Goal: Obtain resource: Download file/media

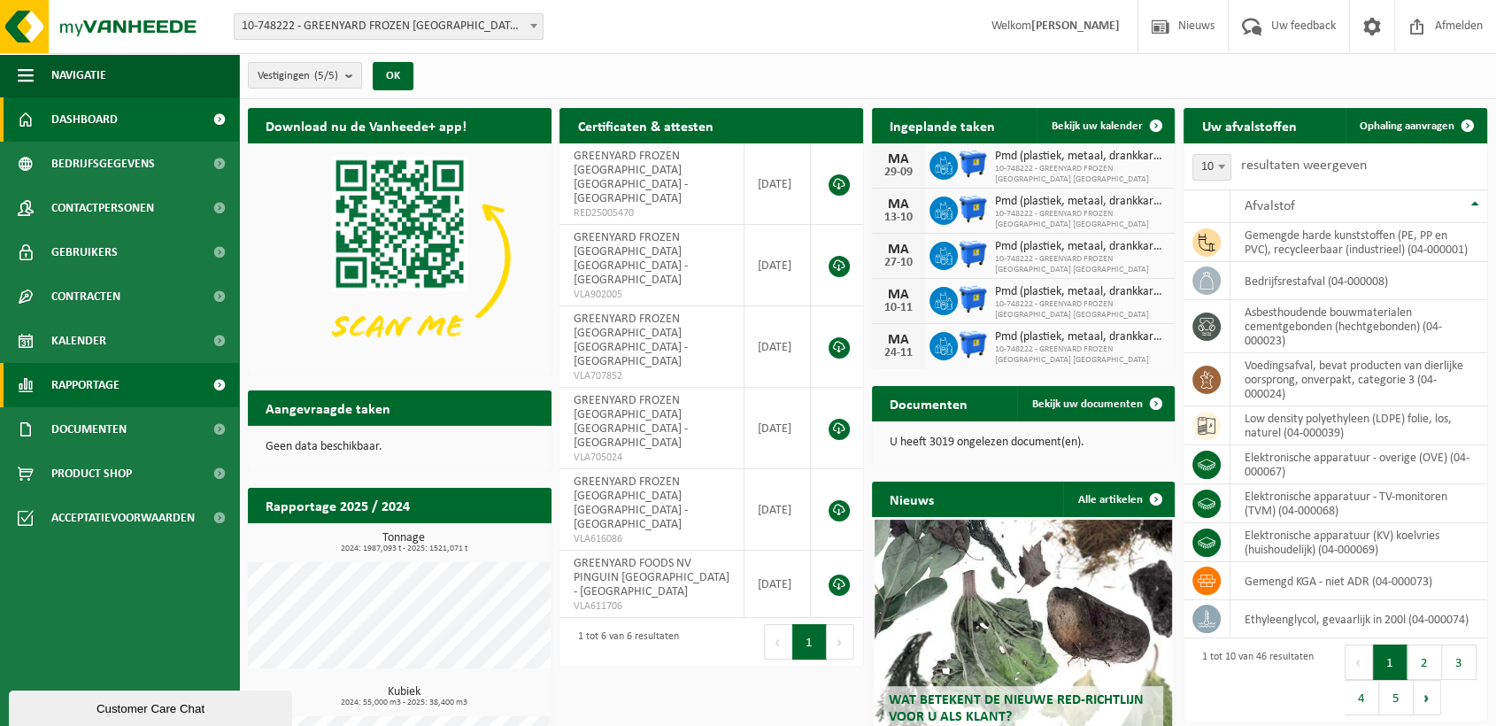
click at [130, 380] on link "Rapportage" at bounding box center [119, 385] width 239 height 44
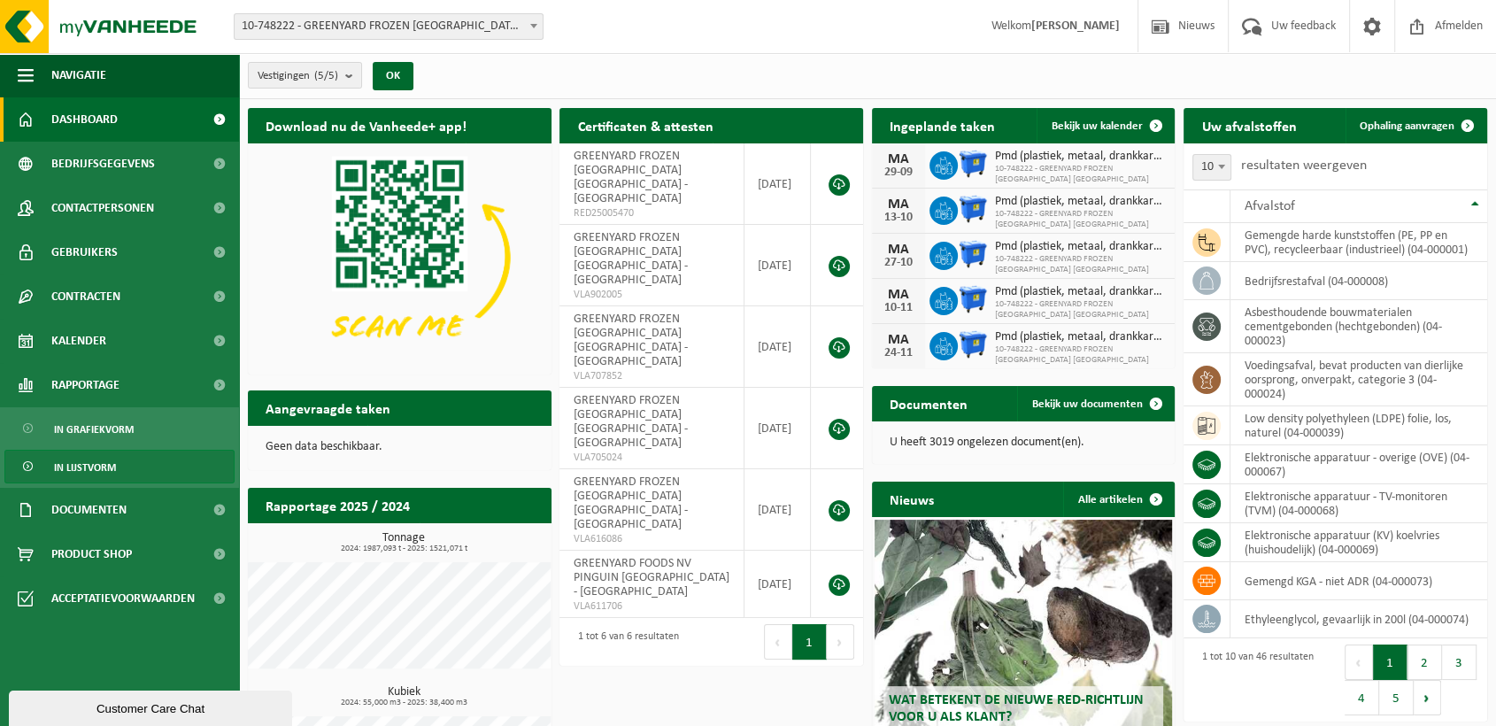
click at [144, 476] on link "In lijstvorm" at bounding box center [119, 467] width 230 height 34
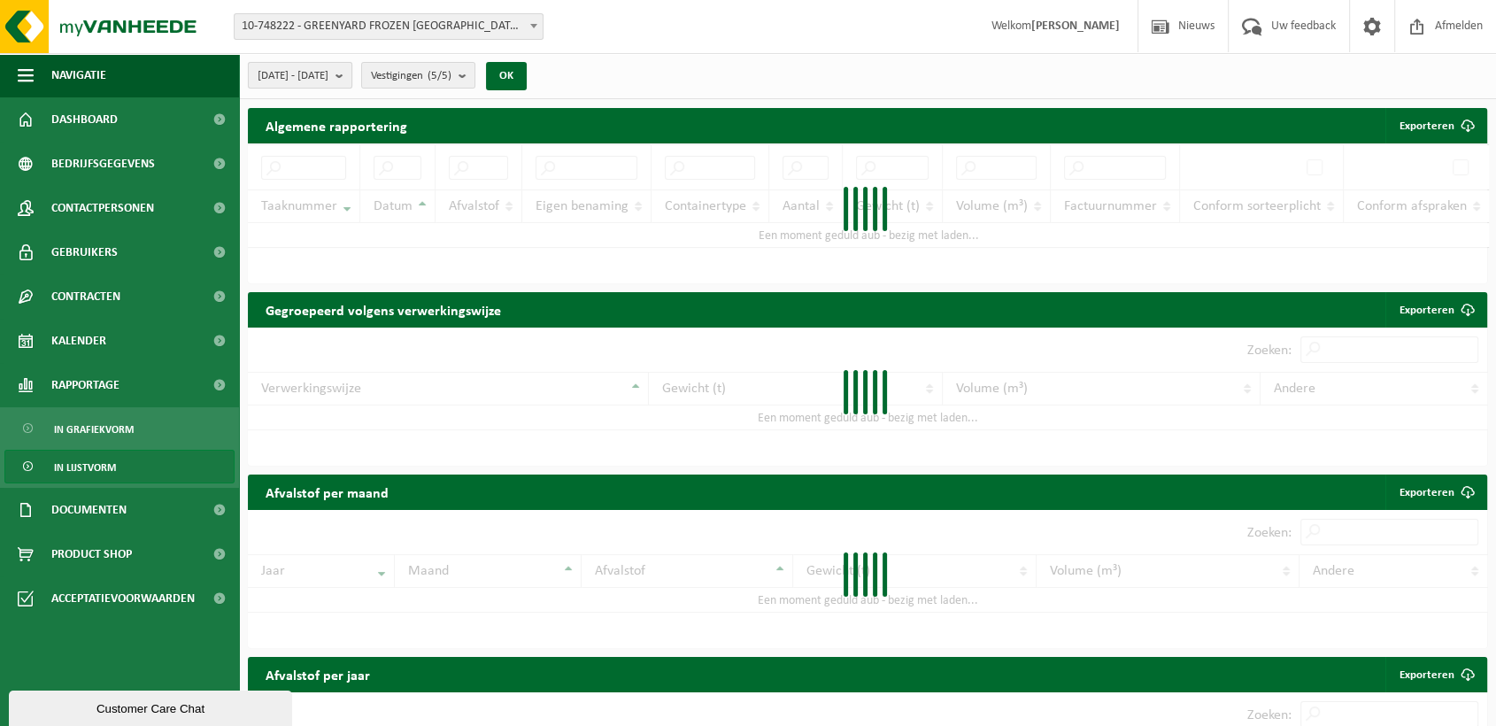
click at [351, 85] on b "submit" at bounding box center [343, 75] width 16 height 25
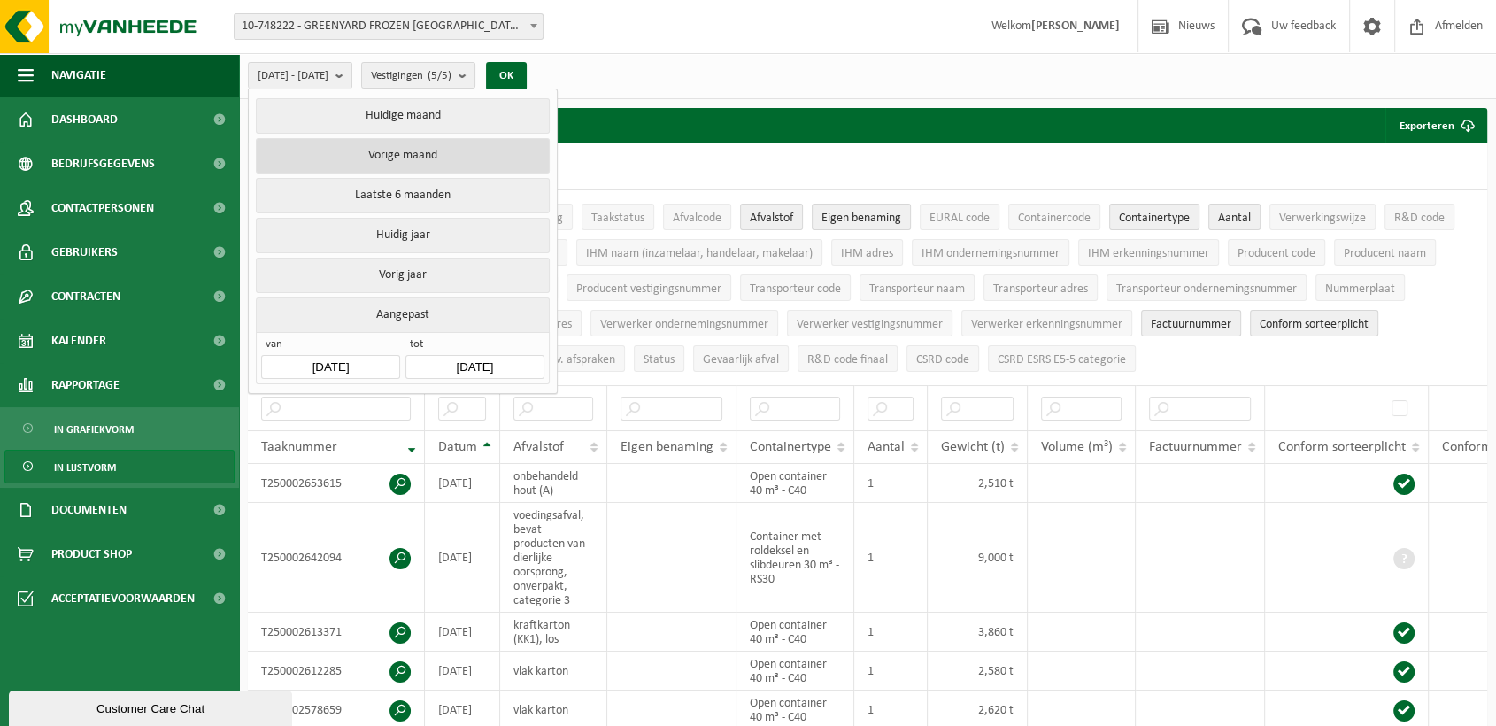
click at [420, 150] on button "Vorige maand" at bounding box center [402, 155] width 293 height 35
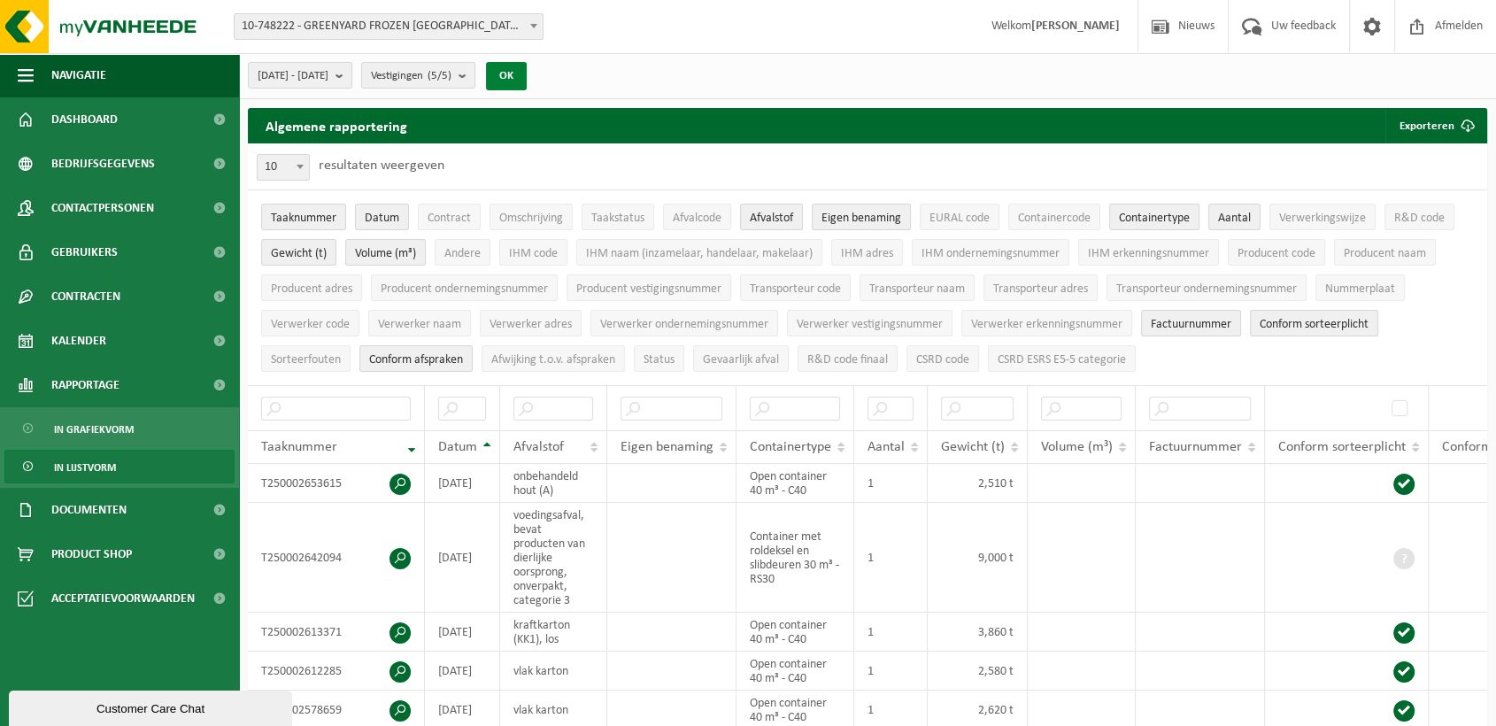
click at [527, 72] on button "OK" at bounding box center [506, 76] width 41 height 28
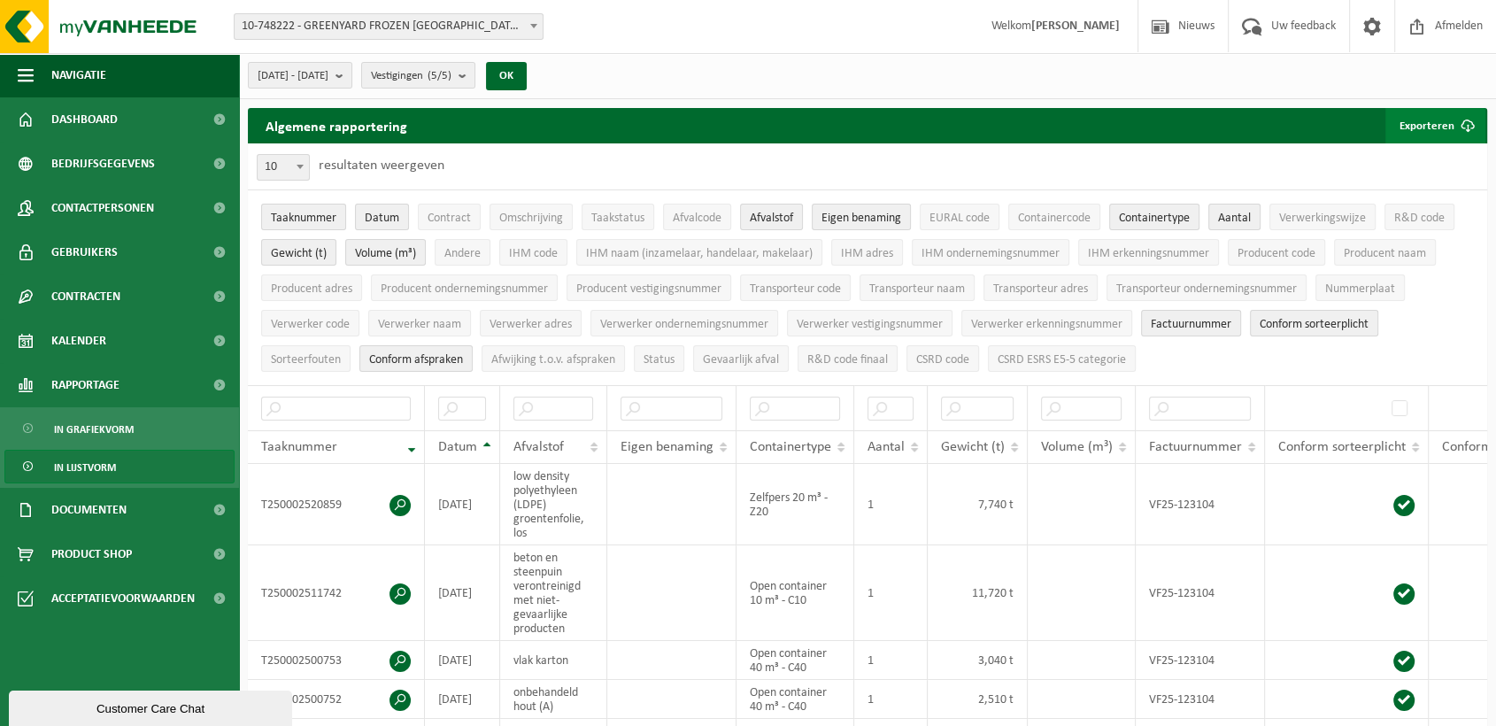
click at [1408, 140] on button "Exporteren" at bounding box center [1435, 125] width 100 height 35
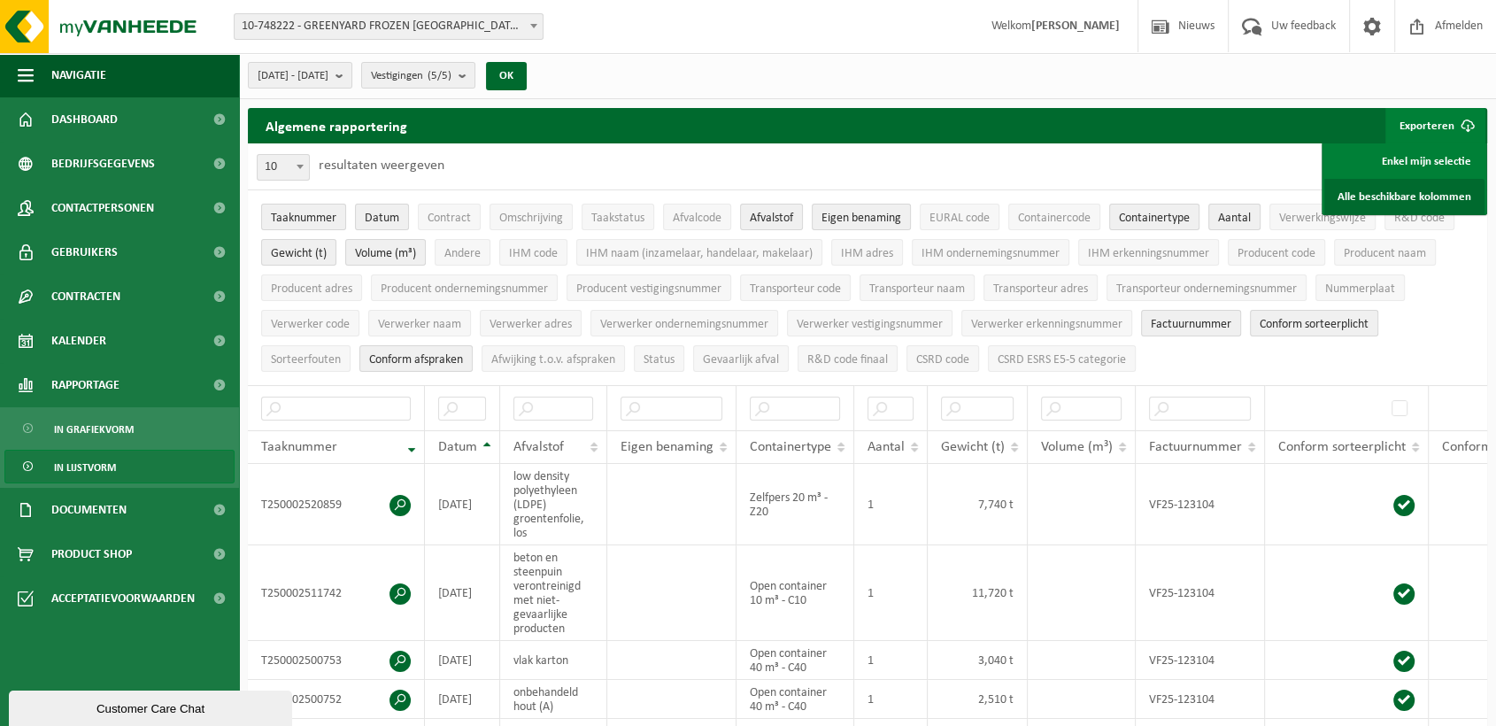
click at [1386, 197] on link "Alle beschikbare kolommen" at bounding box center [1404, 196] width 160 height 35
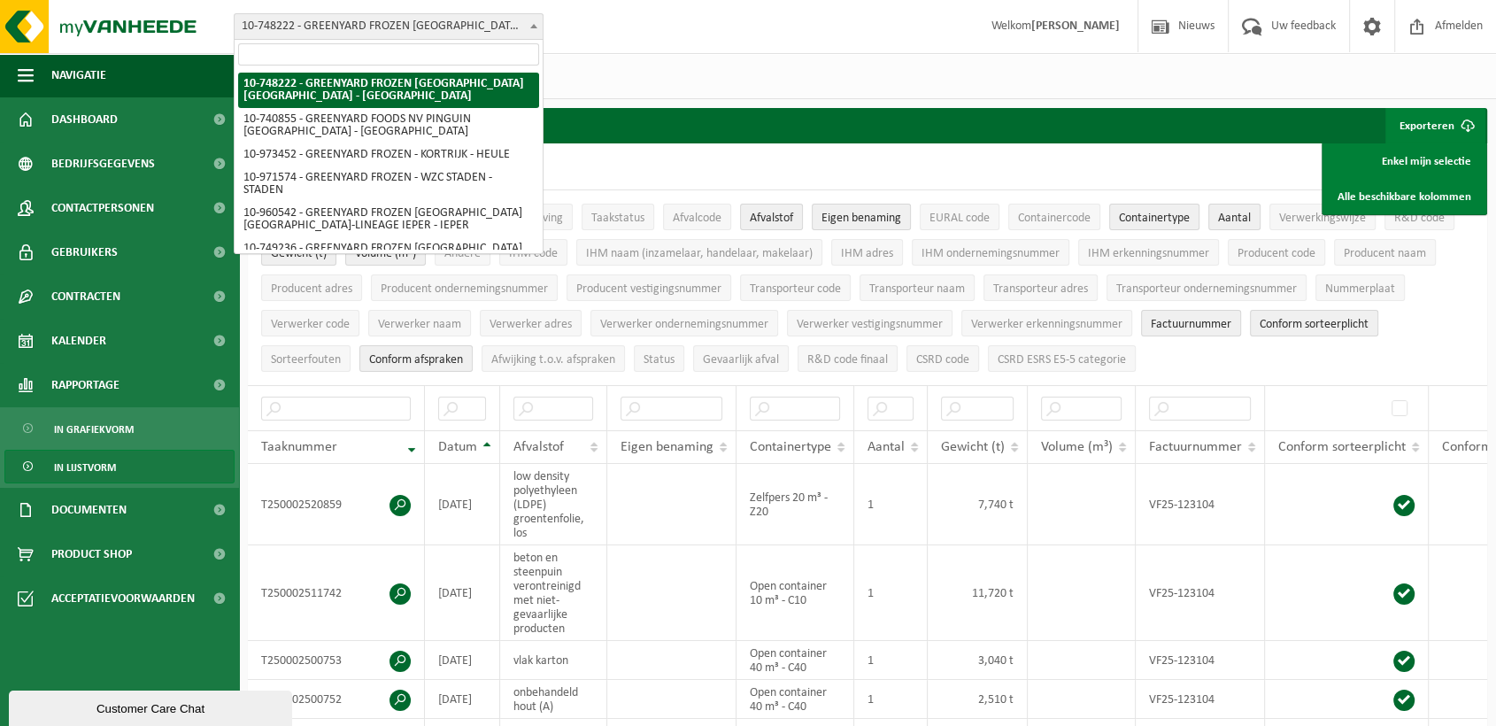
click at [438, 16] on span "10-748222 - GREENYARD FROZEN [GEOGRAPHIC_DATA] [GEOGRAPHIC_DATA] - [GEOGRAPHIC_…" at bounding box center [389, 26] width 308 height 25
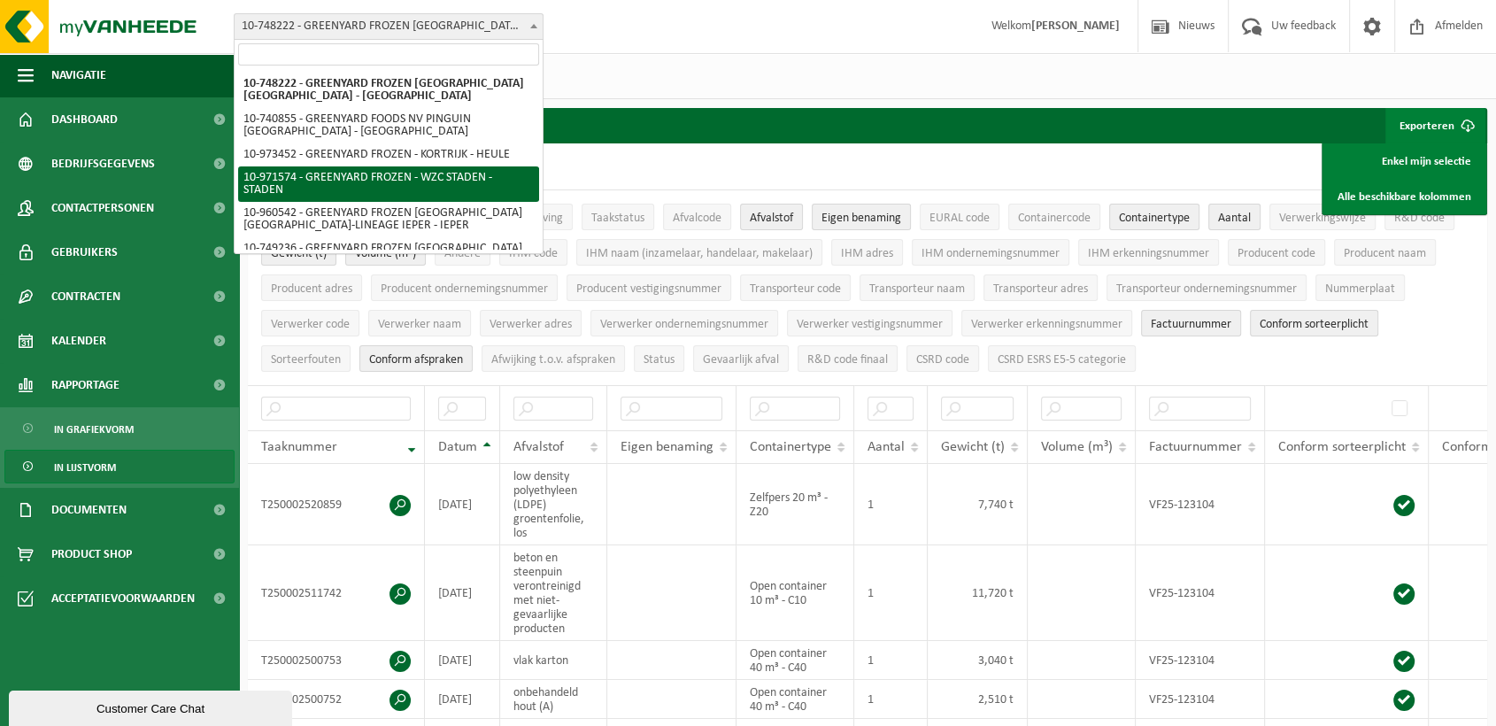
scroll to position [58, 0]
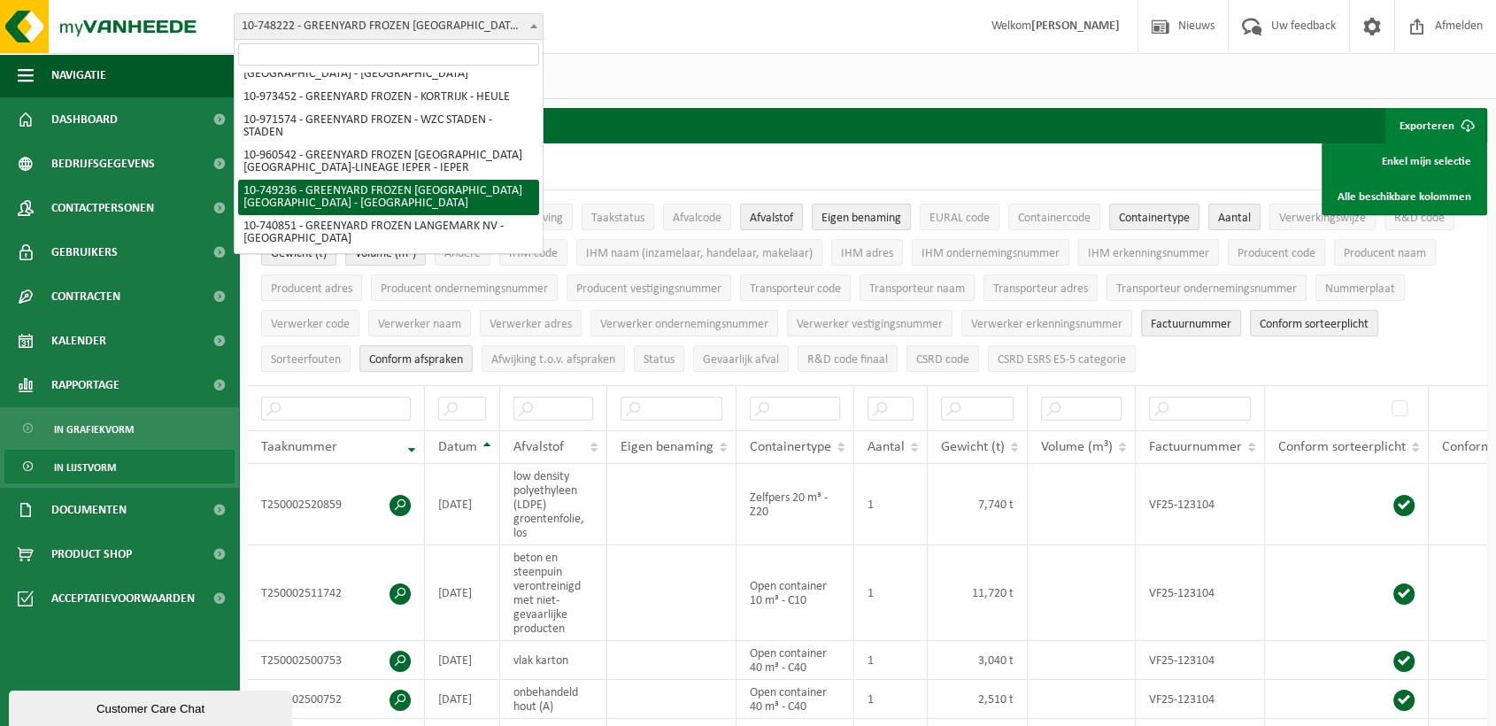
select select "6455"
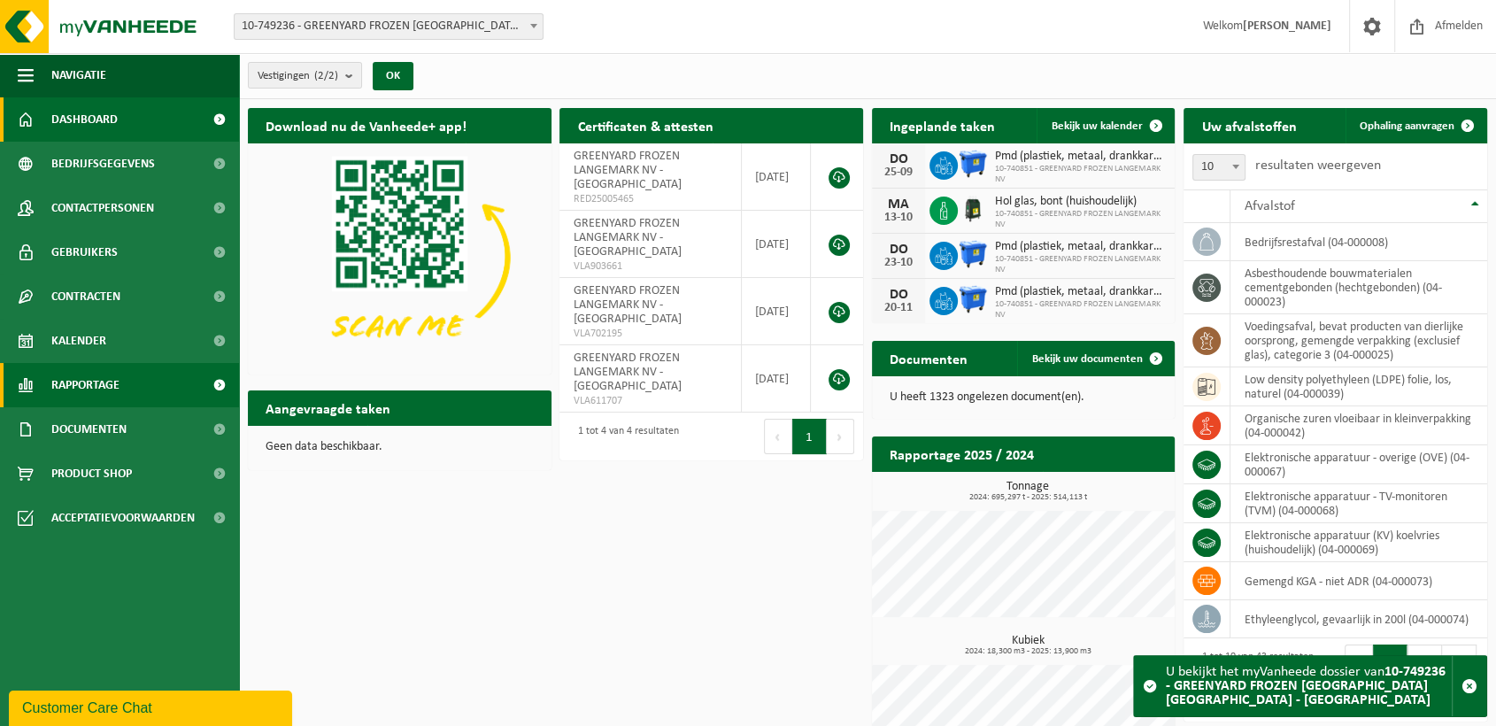
click at [102, 381] on span "Rapportage" at bounding box center [85, 385] width 68 height 44
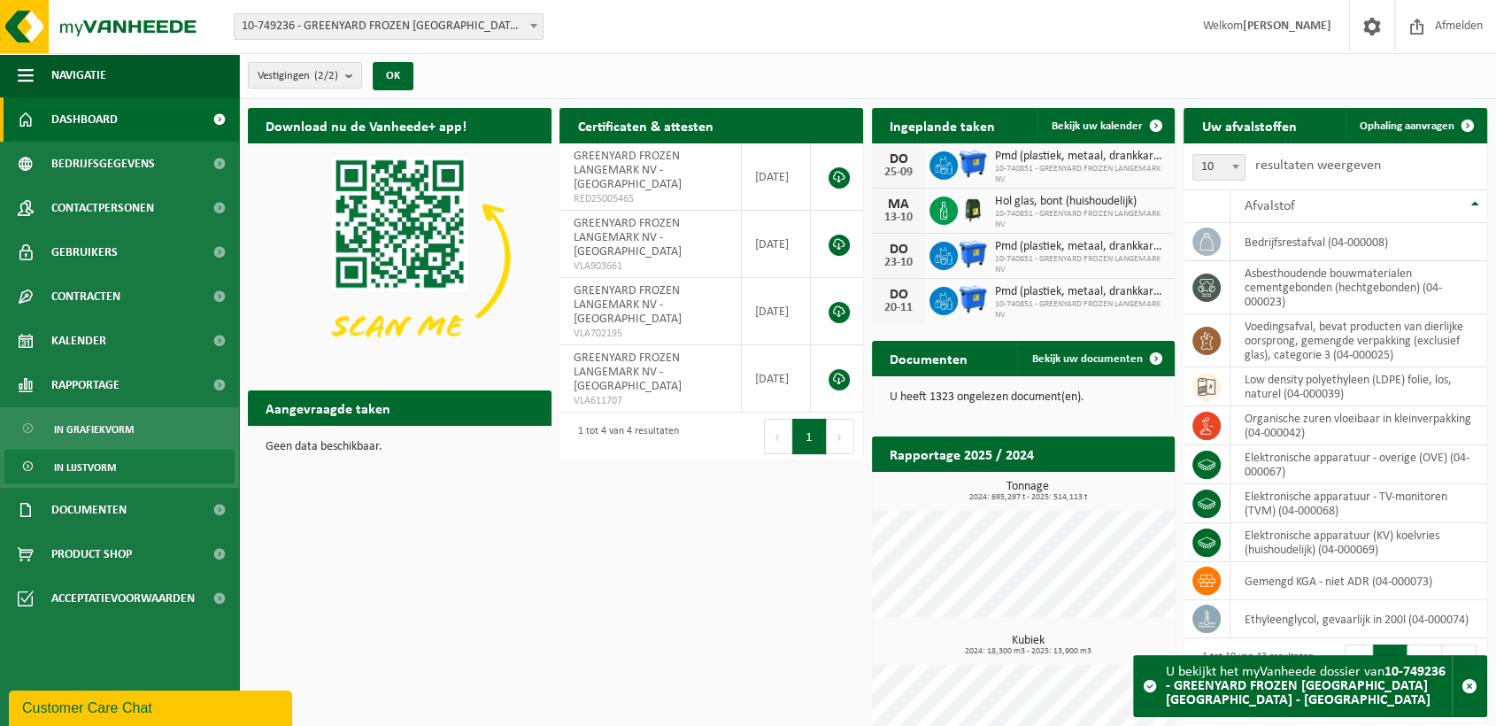
click at [92, 481] on span "In lijstvorm" at bounding box center [85, 468] width 62 height 34
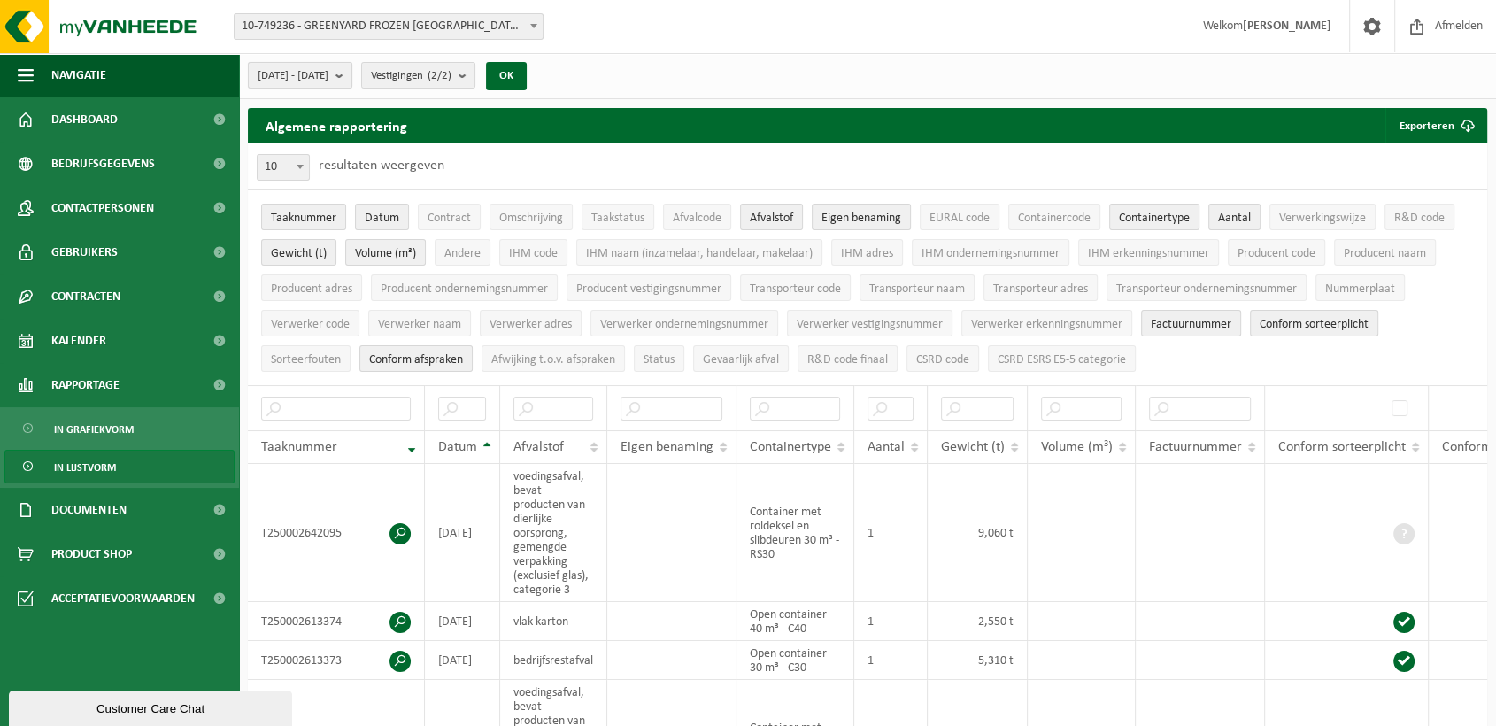
click at [324, 77] on span "2025-04-01 - 2025-09-16" at bounding box center [293, 76] width 71 height 27
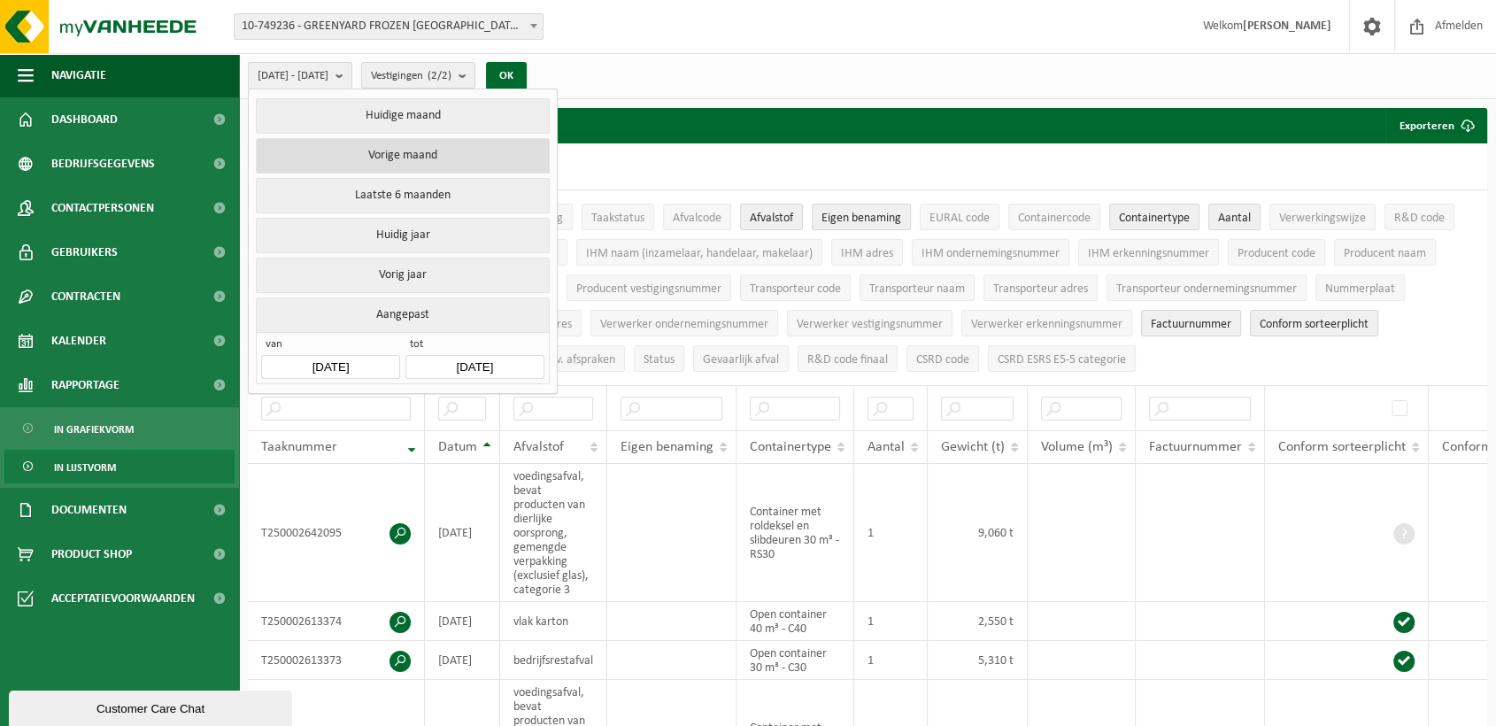
click at [372, 152] on button "Vorige maand" at bounding box center [402, 155] width 293 height 35
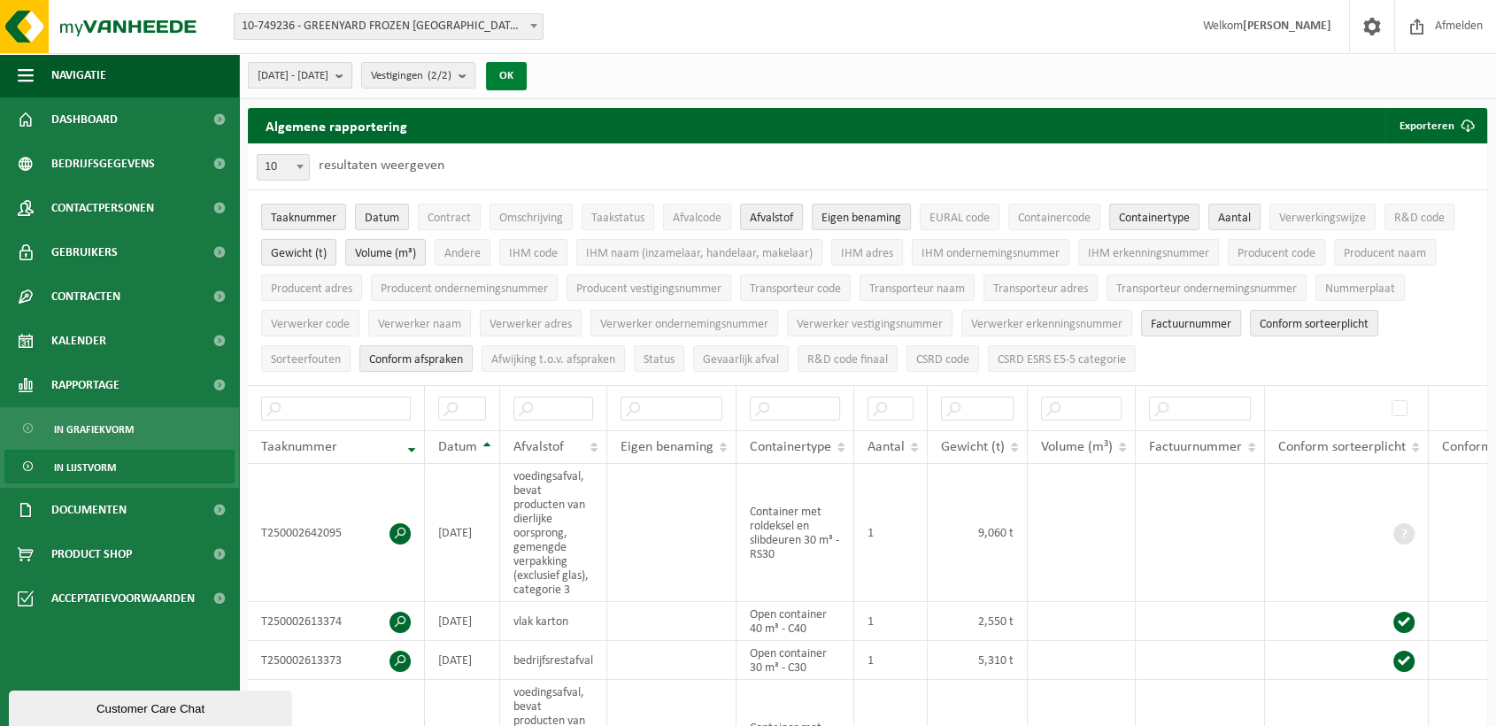
click at [527, 74] on button "OK" at bounding box center [506, 76] width 41 height 28
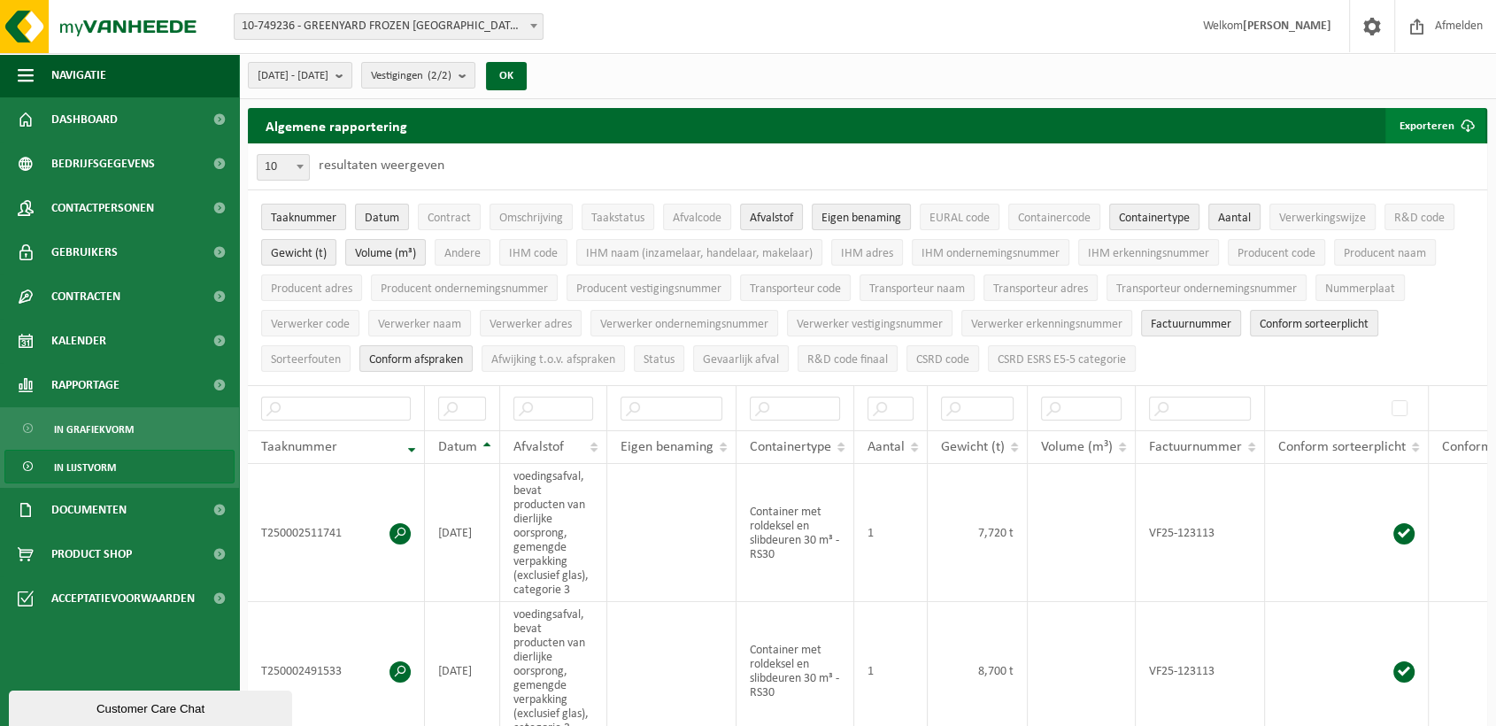
click at [1436, 114] on button "Exporteren" at bounding box center [1435, 125] width 100 height 35
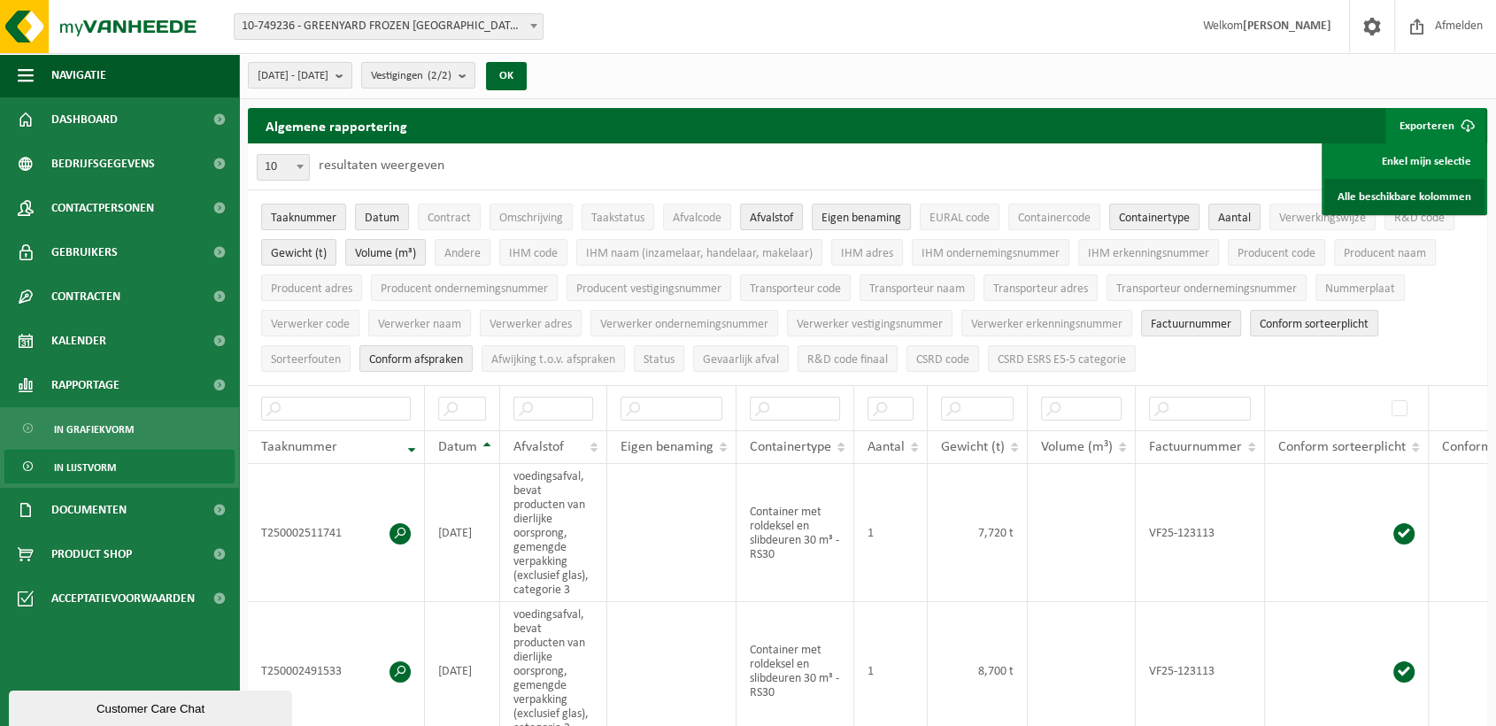
click at [1423, 188] on link "Alle beschikbare kolommen" at bounding box center [1404, 196] width 160 height 35
